Goal: Task Accomplishment & Management: Complete application form

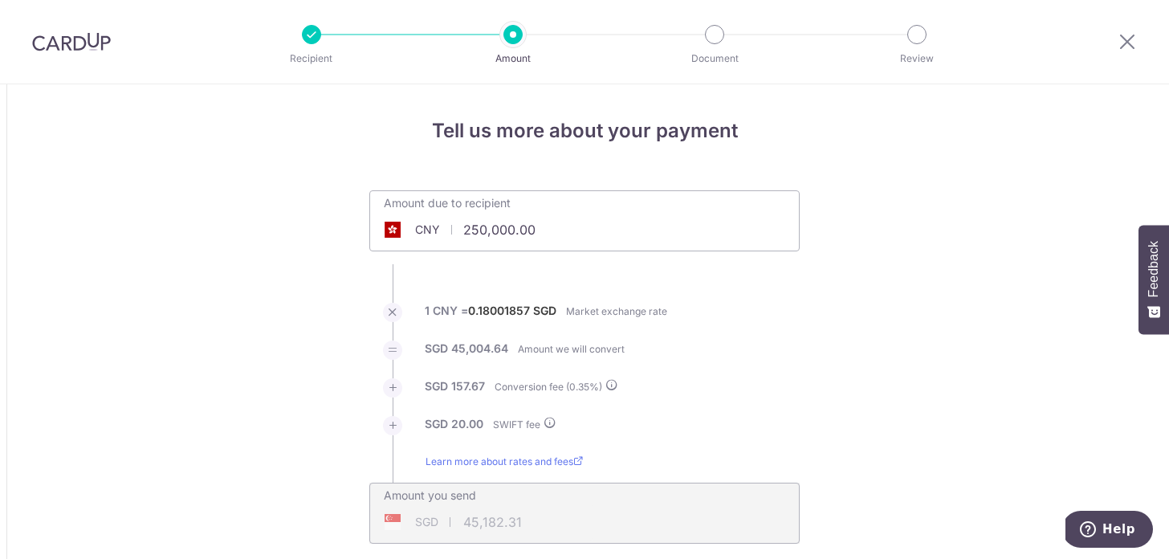
scroll to position [71, 0]
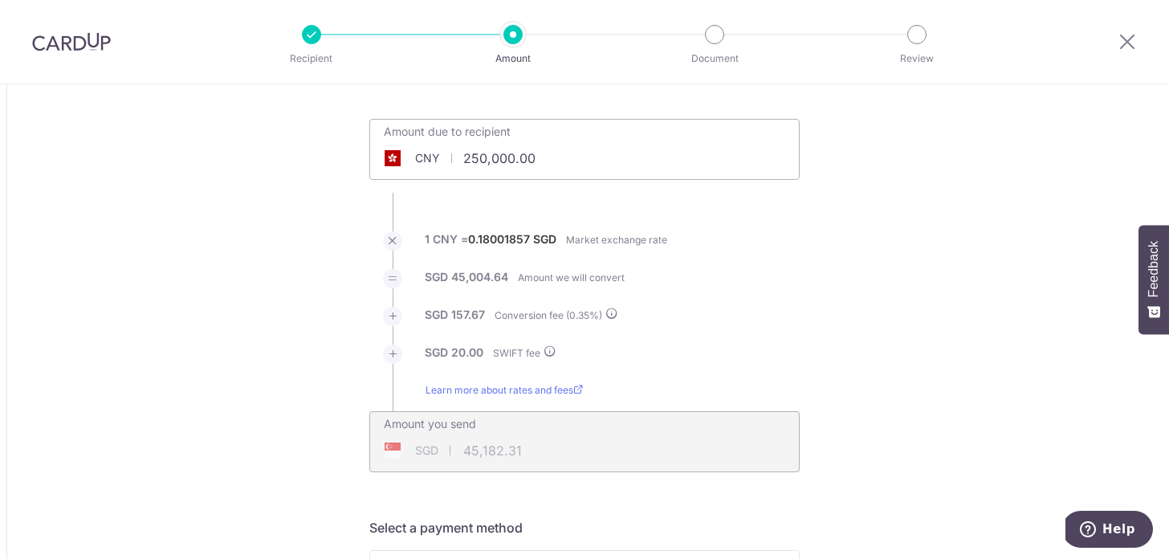
click at [577, 156] on div "Amount due to recipient CNY 250,000.00 250000" at bounding box center [584, 139] width 429 height 38
click at [547, 157] on input "250,000.00" at bounding box center [494, 158] width 248 height 37
drag, startPoint x: 627, startPoint y: 236, endPoint x: 612, endPoint y: 332, distance: 96.8
click at [628, 236] on label "Market exchange rate" at bounding box center [616, 240] width 101 height 16
type input "250,000.00"
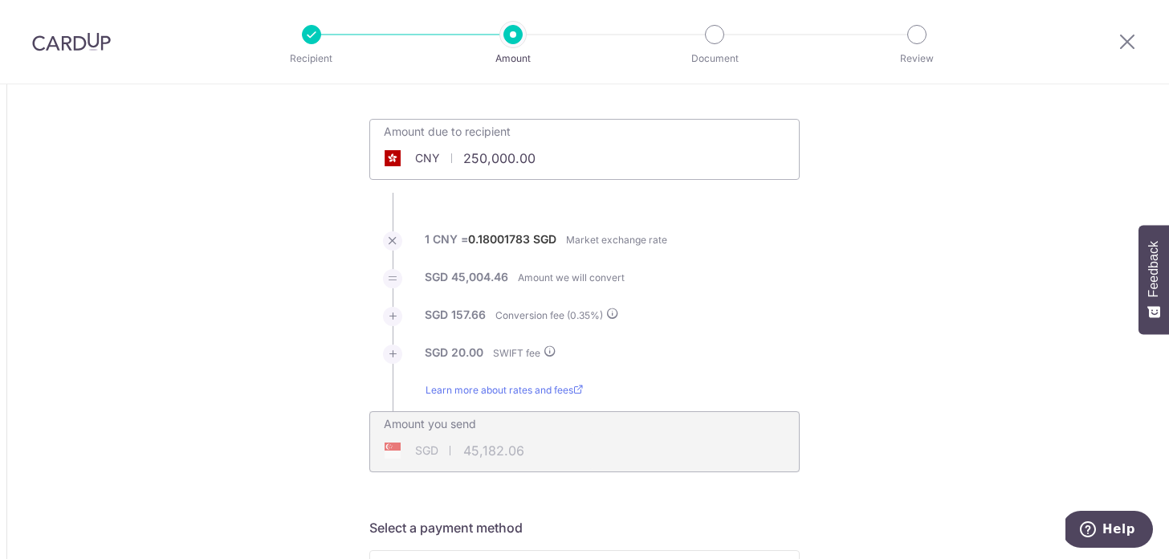
type input "45,182.06"
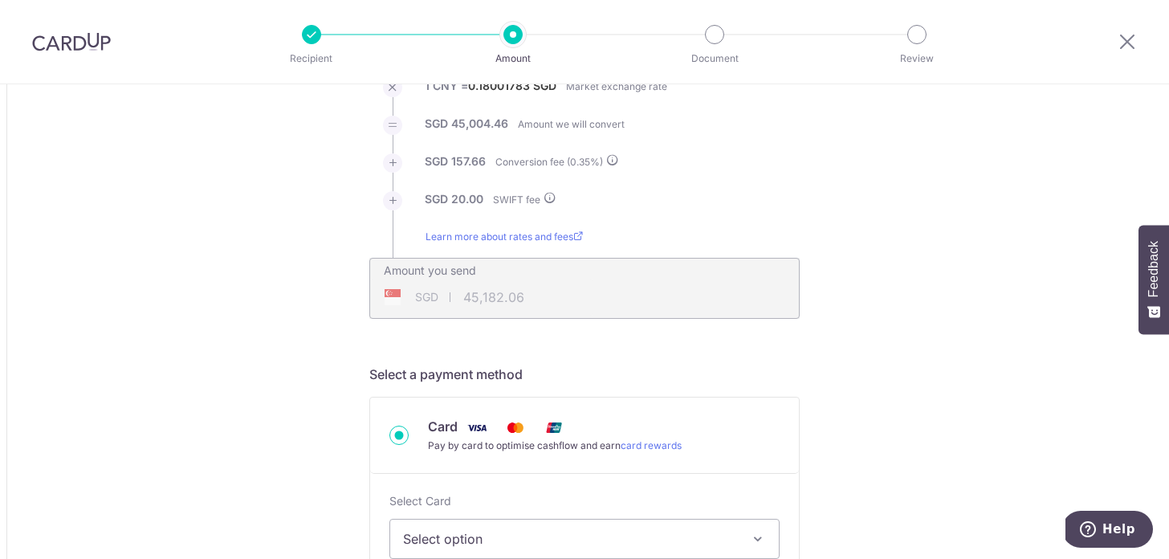
scroll to position [0, 0]
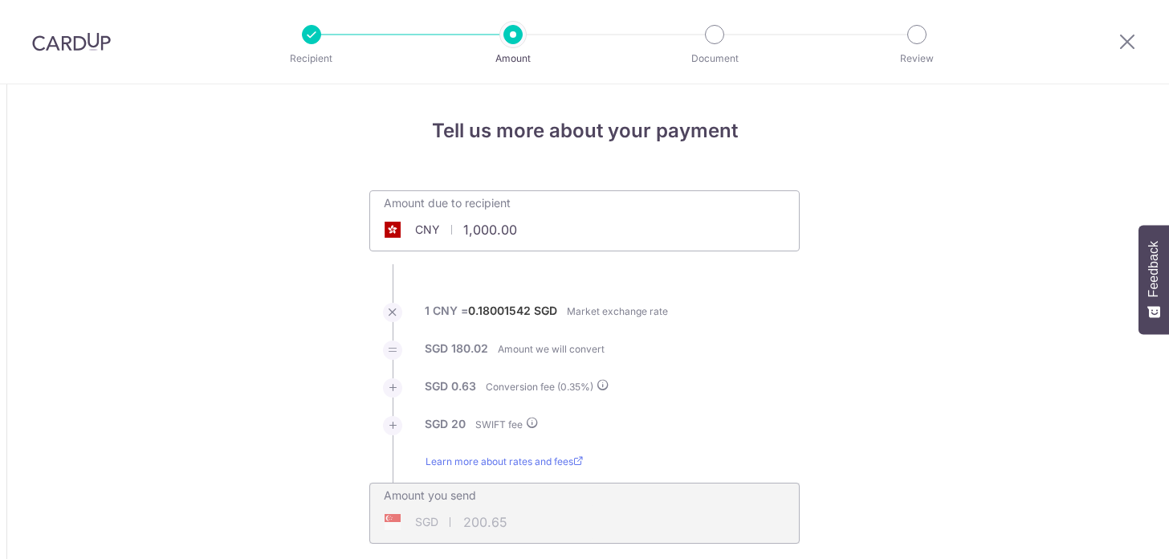
click at [577, 229] on div "Amount due to recipient CNY 1,000.00 1000" at bounding box center [584, 220] width 431 height 61
click at [530, 235] on input "1,000.00" at bounding box center [494, 229] width 248 height 37
click at [724, 294] on ul "Amount due to recipient CNY 250000 1000 1 CNY = 0.18001542 SGD Market exchange …" at bounding box center [584, 366] width 431 height 353
type input "250,000.00"
type input "45,181.87"
